Goal: Task Accomplishment & Management: Manage account settings

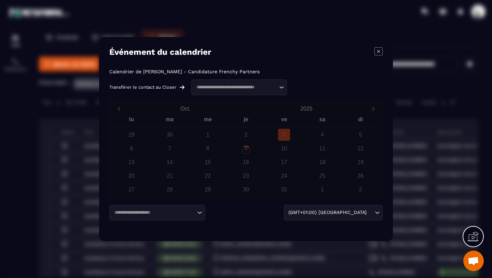
scroll to position [63, 0]
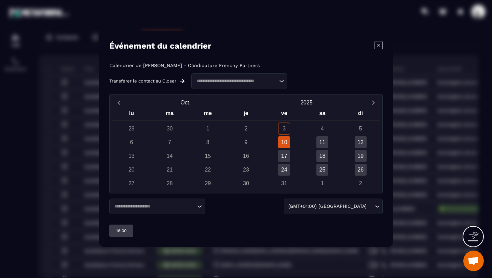
click at [244, 82] on input "Search for option" at bounding box center [235, 81] width 83 height 7
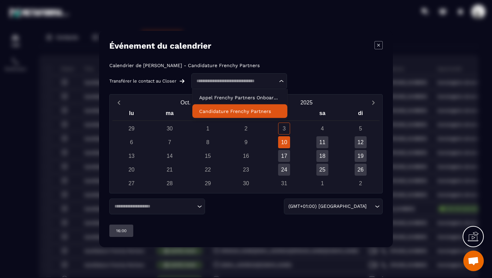
click at [239, 111] on p "Candidature Frenchy Partners" at bounding box center [239, 111] width 81 height 7
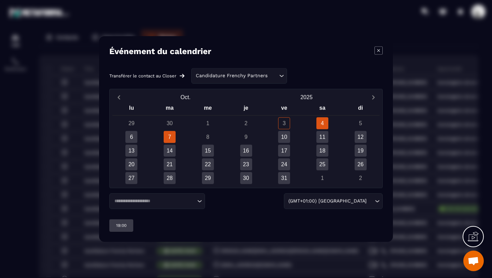
click at [172, 136] on div "7" at bounding box center [170, 137] width 12 height 12
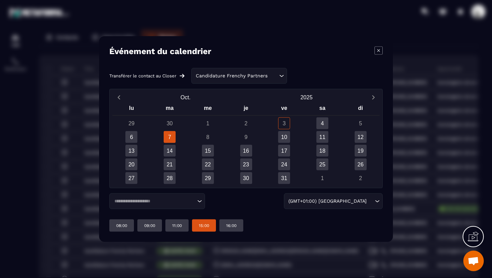
click at [199, 226] on div "15:00" at bounding box center [204, 225] width 24 height 12
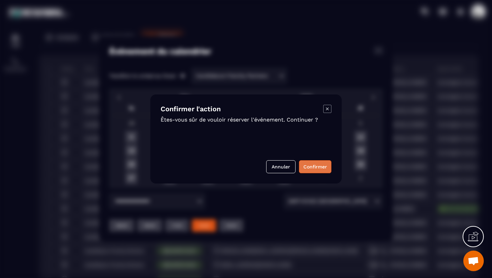
click at [323, 167] on button "Confirmer" at bounding box center [315, 166] width 32 height 13
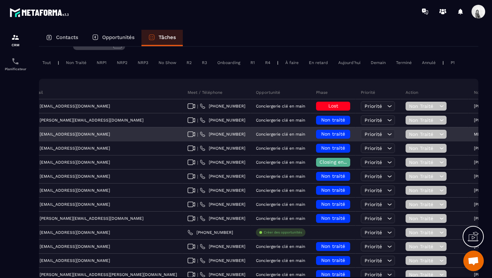
scroll to position [0, 286]
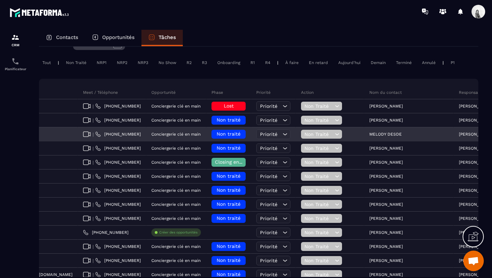
click at [365, 137] on div "MELODY DESDE" at bounding box center [410, 135] width 90 height 14
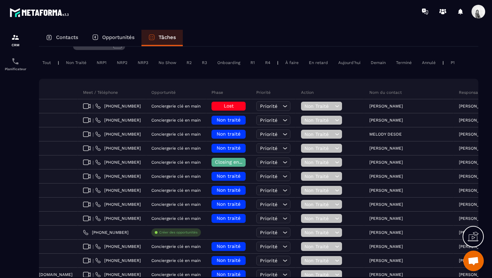
scroll to position [0, 0]
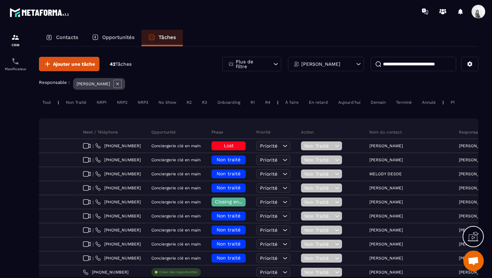
click at [115, 80] on icon at bounding box center [118, 84] width 8 height 8
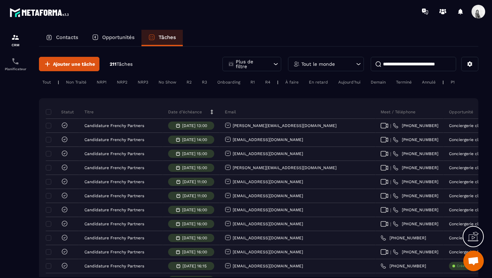
click at [424, 61] on input at bounding box center [414, 64] width 86 height 14
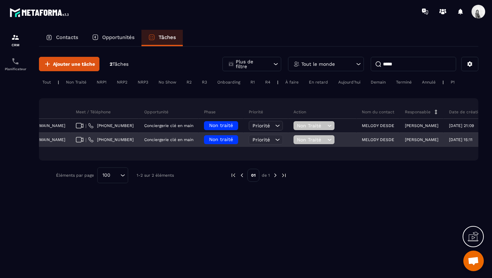
scroll to position [0, 244]
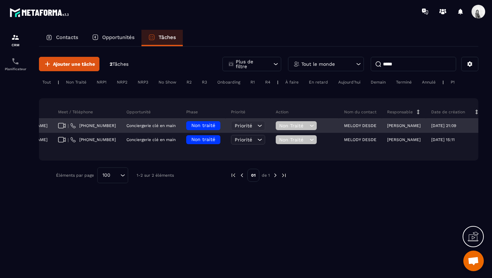
click at [192, 126] on span "Non traité" at bounding box center [204, 124] width 24 height 5
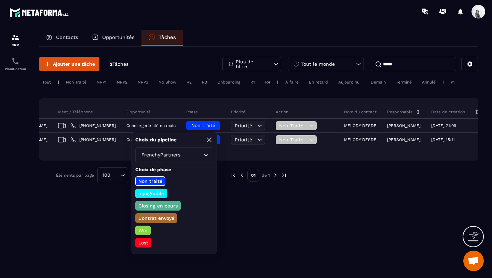
click at [158, 207] on p "Closing en cours" at bounding box center [157, 205] width 41 height 7
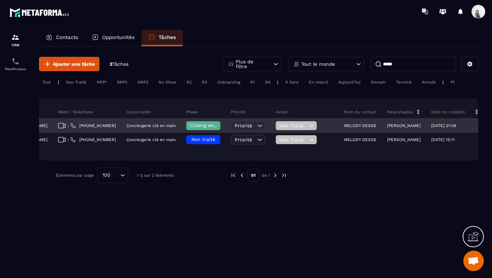
click at [279, 128] on span "Non Traité" at bounding box center [293, 125] width 29 height 5
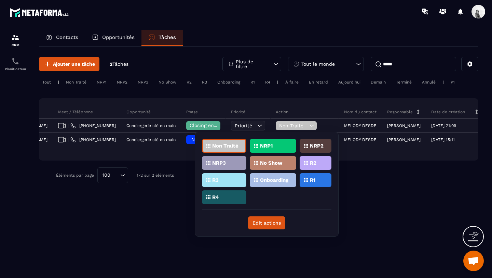
click at [309, 184] on div "R1" at bounding box center [316, 180] width 32 height 14
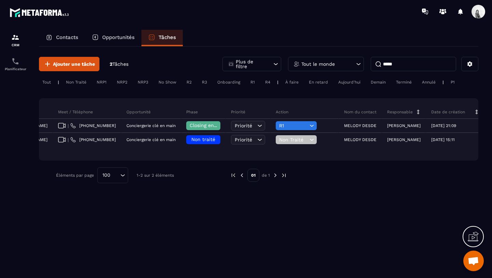
click at [330, 69] on div "Tout le monde" at bounding box center [326, 64] width 76 height 14
click at [327, 96] on input "****" at bounding box center [326, 97] width 69 height 16
click at [357, 65] on icon at bounding box center [358, 64] width 7 height 7
click at [389, 67] on input "*****" at bounding box center [414, 64] width 86 height 14
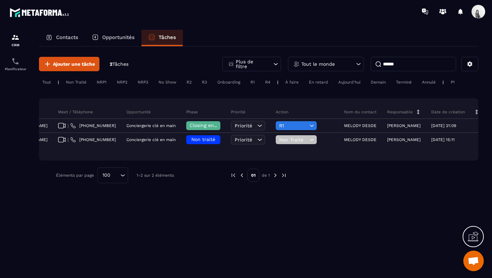
type input "******"
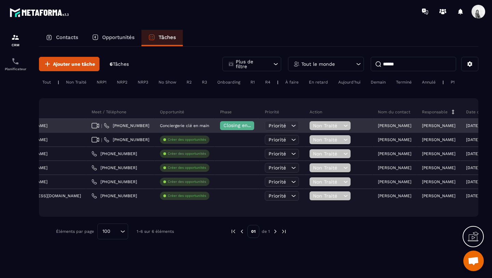
click at [313, 124] on span "Non Traité" at bounding box center [327, 125] width 29 height 5
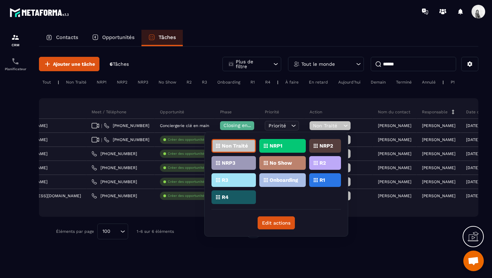
click at [320, 179] on div "R1" at bounding box center [326, 180] width 32 height 14
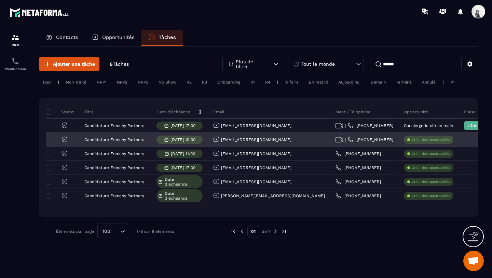
scroll to position [0, 262]
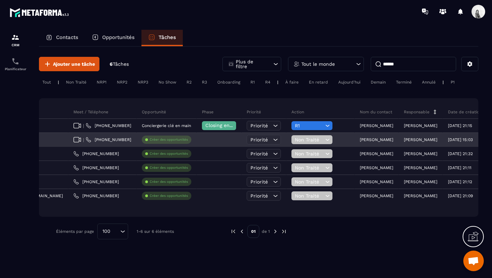
click at [404, 140] on p "[PERSON_NAME]" at bounding box center [421, 139] width 34 height 5
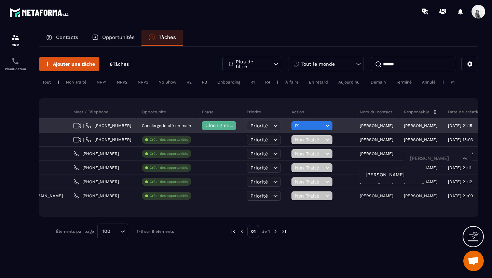
click at [360, 124] on p "[PERSON_NAME]" at bounding box center [377, 125] width 34 height 5
